Goal: Information Seeking & Learning: Find specific fact

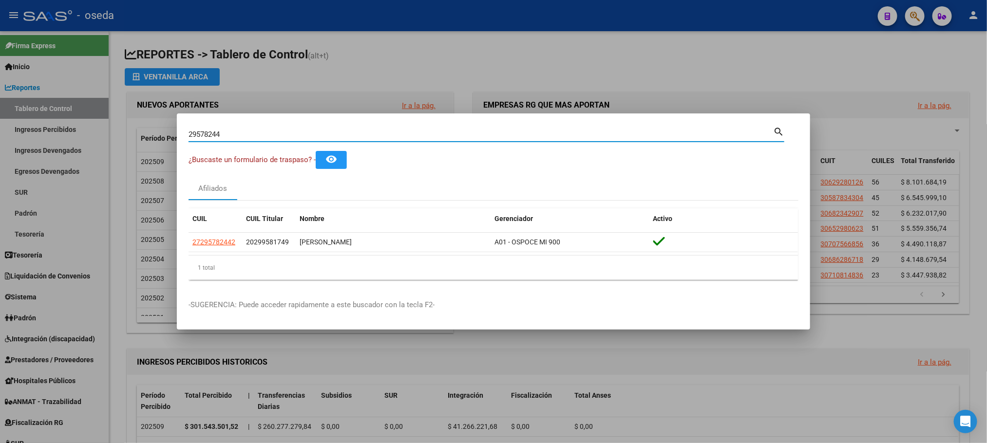
drag, startPoint x: 239, startPoint y: 133, endPoint x: 68, endPoint y: 138, distance: 171.0
click at [68, 138] on div "29578244 Buscar (apellido, dni, cuil, nro traspaso, cuit, obra social) search ¿…" at bounding box center [493, 221] width 987 height 443
type input "ODRIOZOLA"
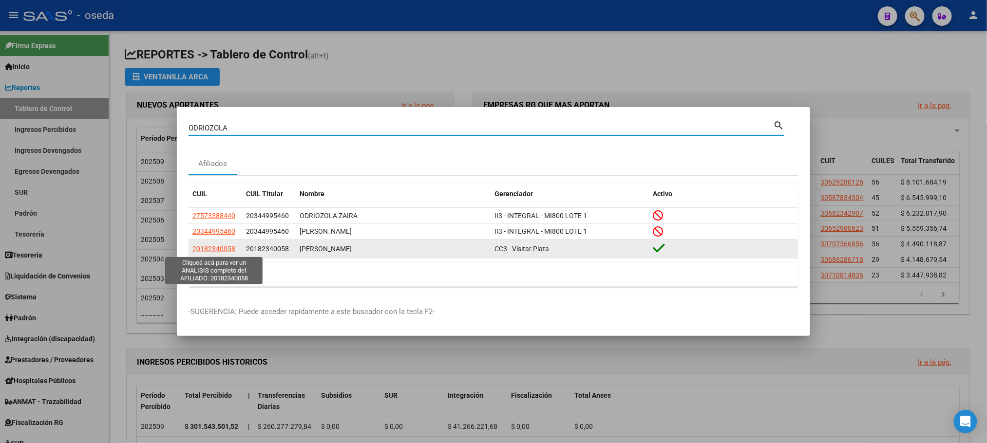
click at [204, 249] on span "20182340058" at bounding box center [213, 249] width 43 height 8
type textarea "20182340058"
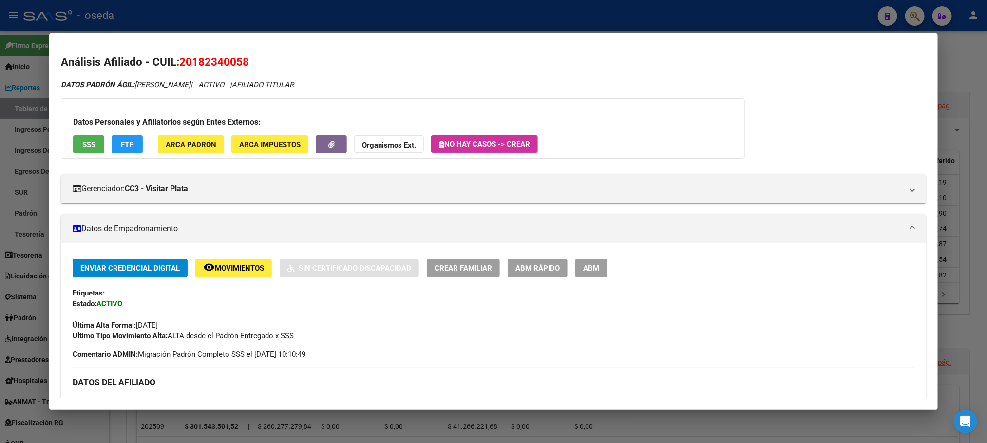
click at [202, 58] on span "20182340058" at bounding box center [214, 62] width 70 height 13
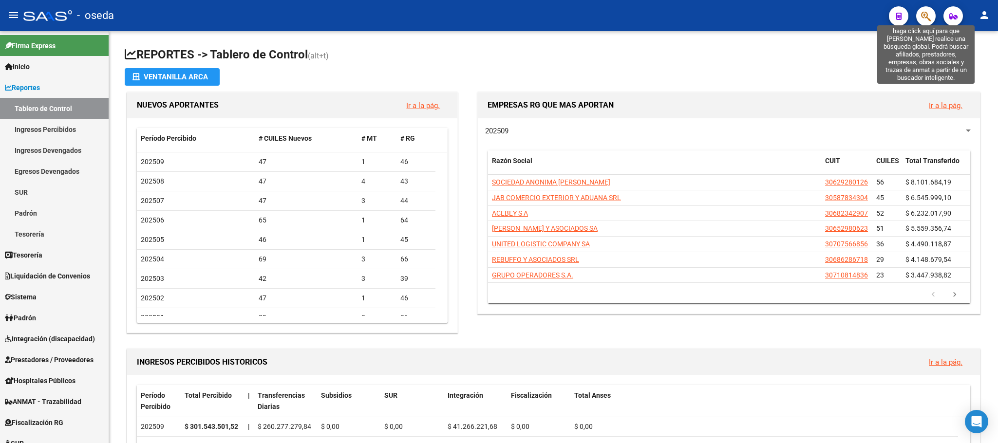
click at [922, 12] on icon "button" at bounding box center [926, 16] width 10 height 11
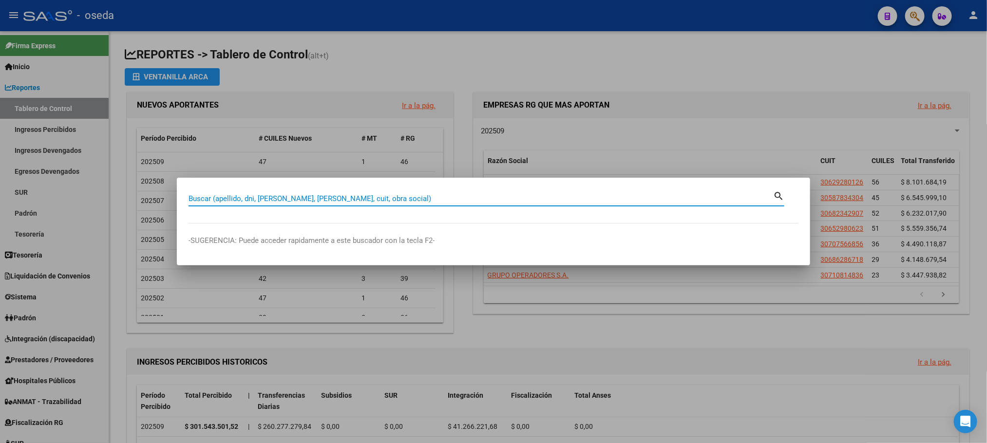
click at [417, 196] on input "Buscar (apellido, dni, [PERSON_NAME], [PERSON_NAME], cuit, obra social)" at bounding box center [480, 198] width 584 height 9
type input "36521987"
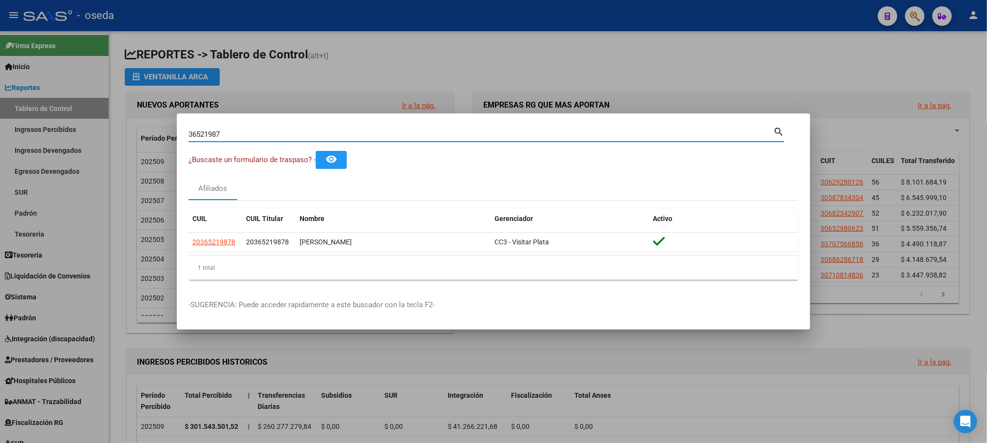
click at [337, 161] on mat-icon "remove_red_eye" at bounding box center [331, 159] width 12 height 12
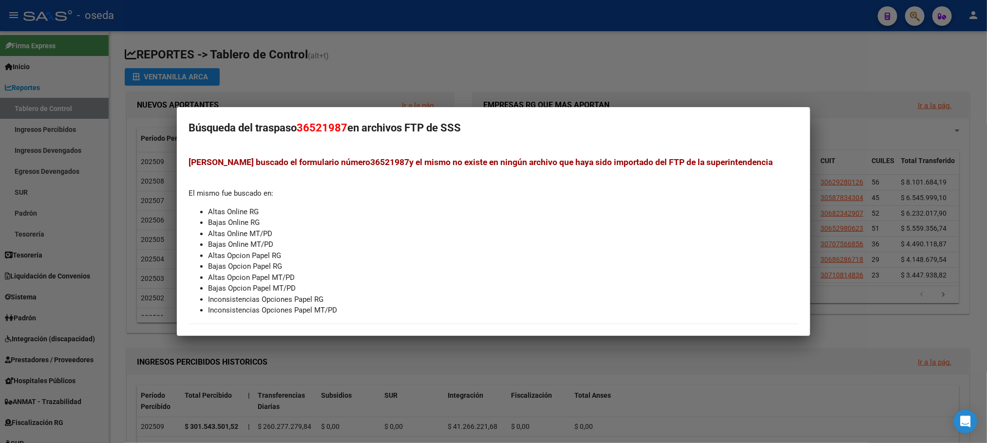
click at [688, 76] on div at bounding box center [493, 221] width 987 height 443
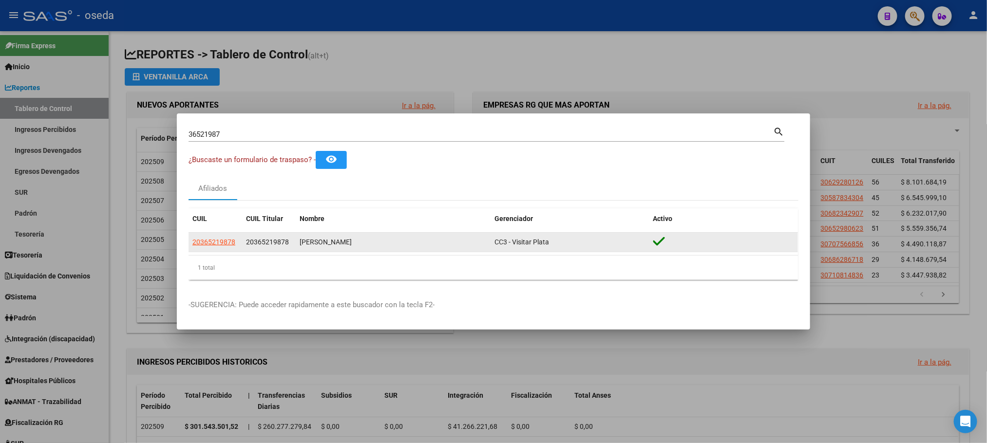
click at [522, 243] on span "CC3 - Visitar Plata" at bounding box center [521, 242] width 55 height 8
click at [322, 240] on div "[PERSON_NAME]" at bounding box center [392, 242] width 187 height 11
click at [270, 237] on div "20365219878" at bounding box center [269, 242] width 46 height 11
click at [206, 243] on span "20365219878" at bounding box center [213, 242] width 43 height 8
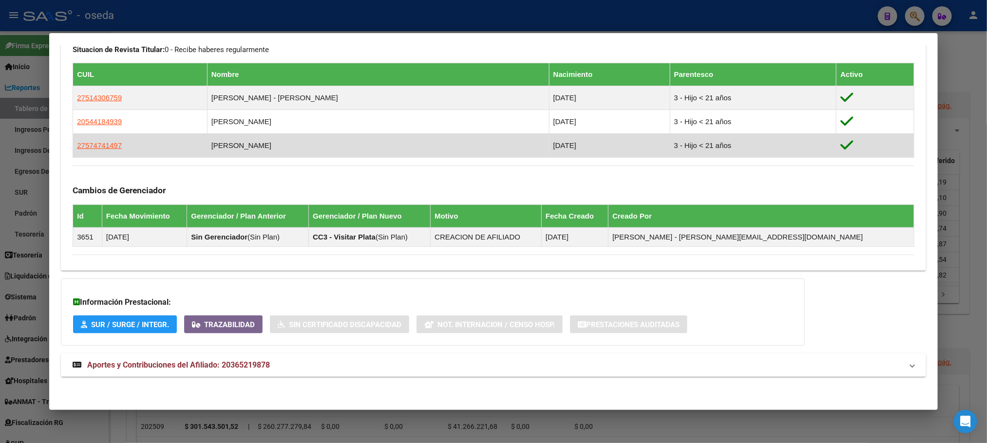
scroll to position [513, 0]
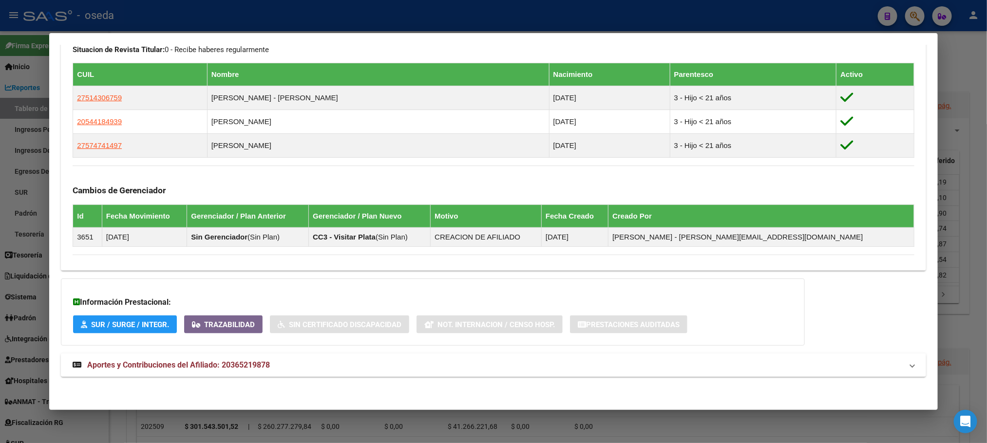
click at [218, 364] on span "Aportes y Contribuciones del Afiliado: 20365219878" at bounding box center [178, 364] width 183 height 9
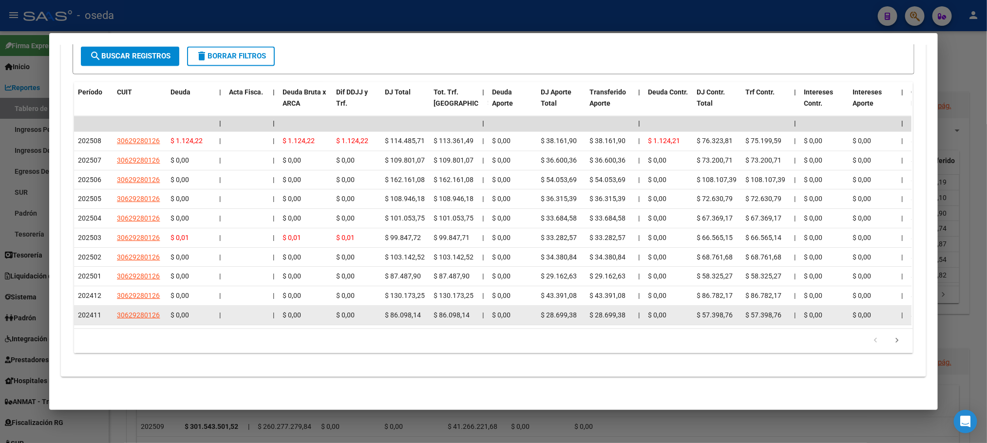
scroll to position [994, 0]
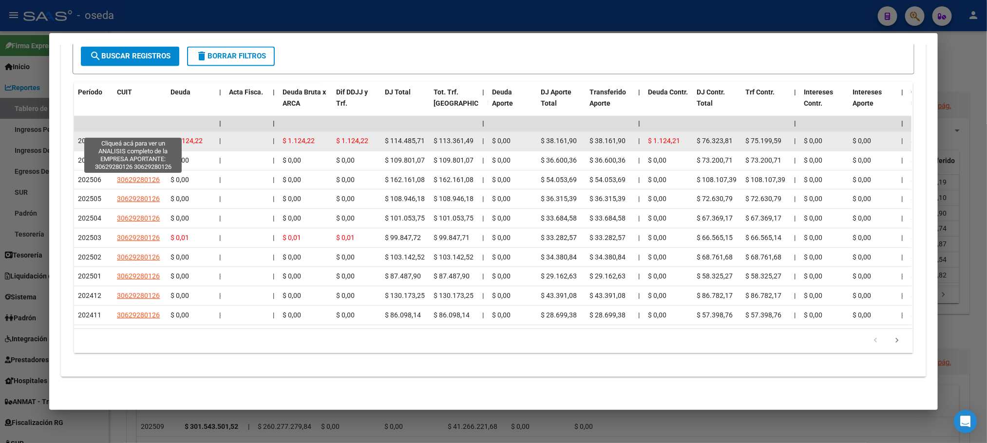
click at [135, 137] on span "30629280126" at bounding box center [138, 141] width 43 height 8
type textarea "30629280126"
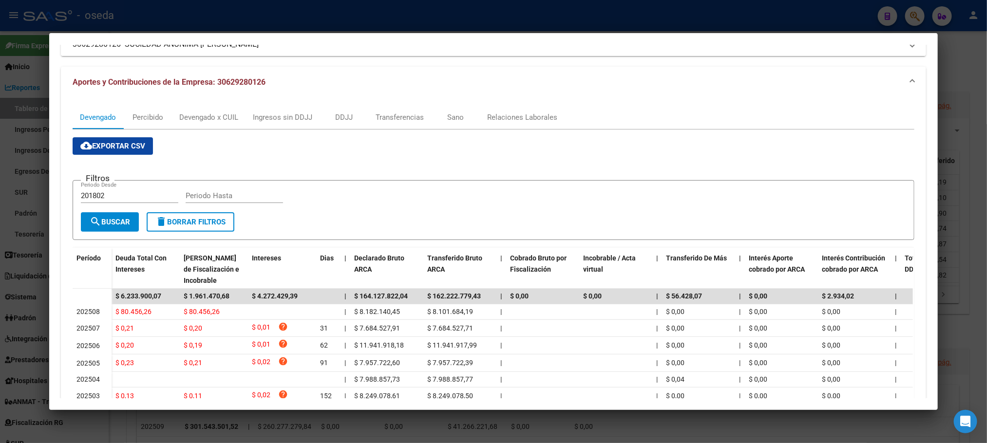
scroll to position [0, 0]
